Goal: Find specific page/section: Find specific page/section

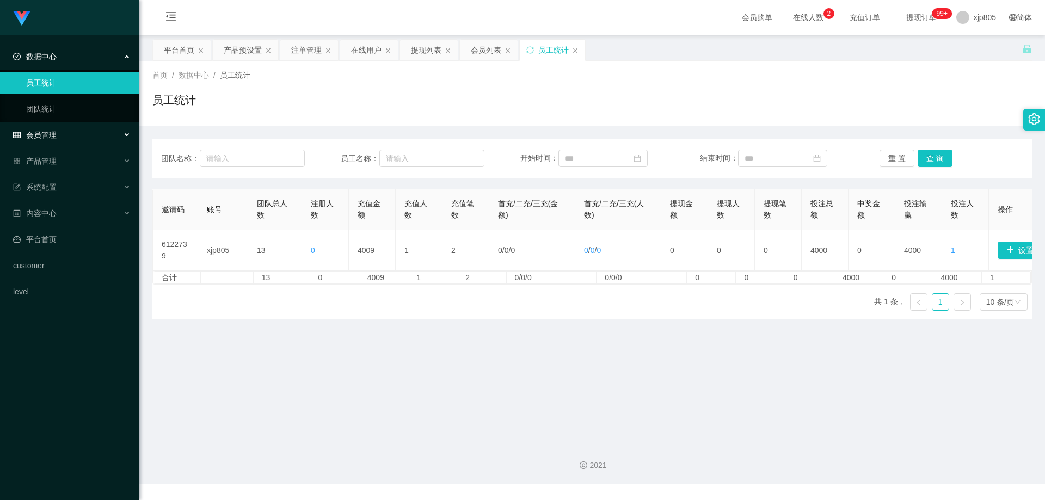
click at [47, 129] on div "会员管理" at bounding box center [69, 135] width 139 height 22
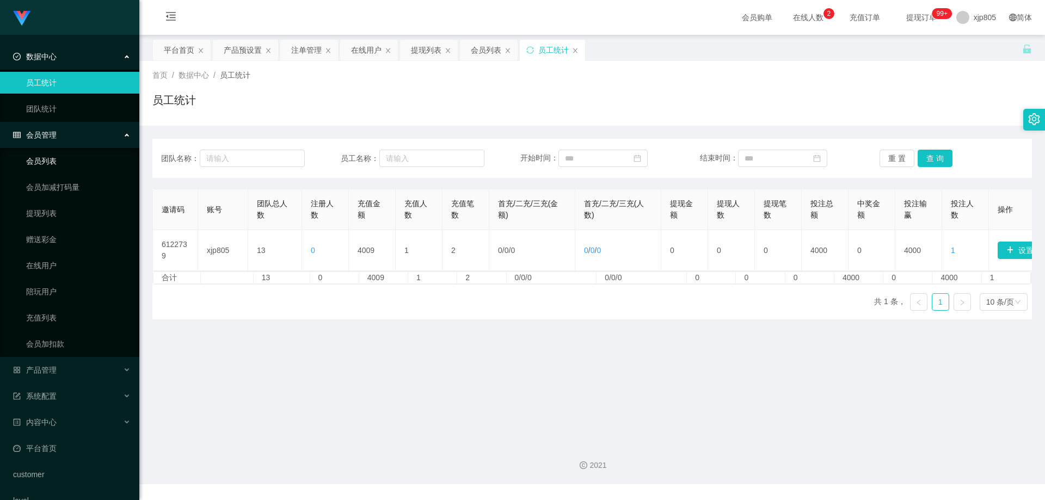
click at [53, 157] on link "会员列表" at bounding box center [78, 161] width 105 height 22
